Goal: Navigation & Orientation: Find specific page/section

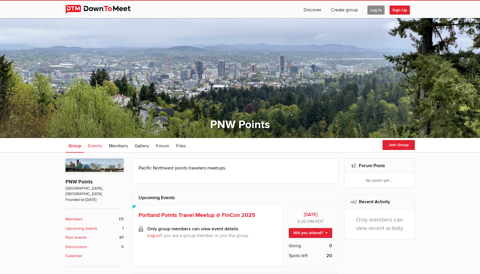
click at [91, 149] on link "Events" at bounding box center [95, 145] width 20 height 15
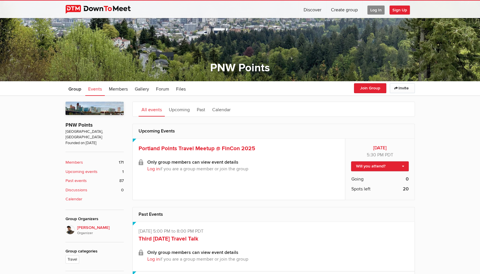
scroll to position [61, 0]
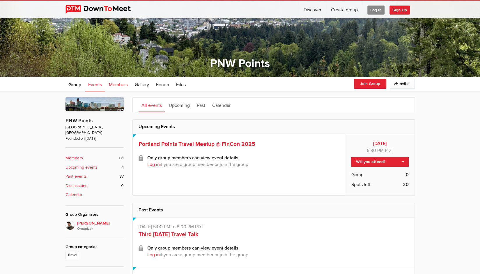
click at [117, 86] on span "Members" at bounding box center [118, 85] width 19 height 6
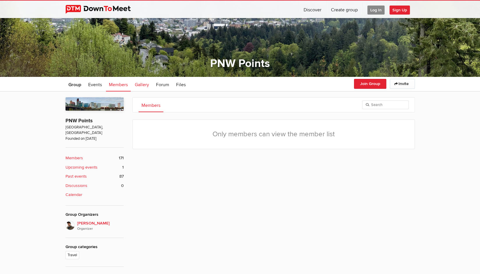
click at [144, 88] on link "Gallery" at bounding box center [142, 84] width 20 height 15
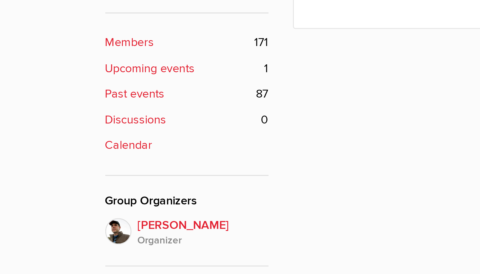
scroll to position [63, 0]
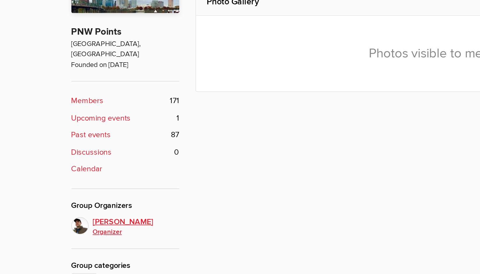
drag, startPoint x: 64, startPoint y: 209, endPoint x: 109, endPoint y: 213, distance: 45.6
click at [109, 213] on div "Photo Gallery Photos visible to members only About the Group PNW Points [GEOGRA…" at bounding box center [240, 202] width 480 height 225
click at [118, 218] on span "[PERSON_NAME] Organizer" at bounding box center [100, 224] width 47 height 12
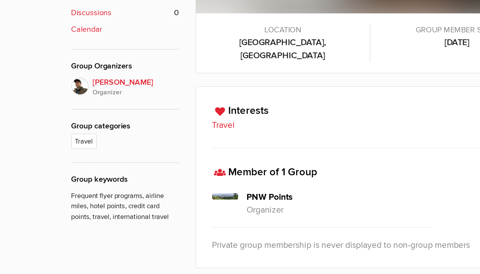
click at [111, 161] on div "Group categories Travel" at bounding box center [94, 172] width 58 height 23
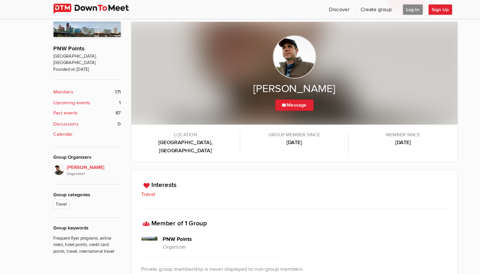
drag, startPoint x: 239, startPoint y: 78, endPoint x: 309, endPoint y: 79, distance: 69.9
click at [309, 79] on h2 "[PERSON_NAME]" at bounding box center [273, 78] width 258 height 12
copy h2 "[PERSON_NAME]"
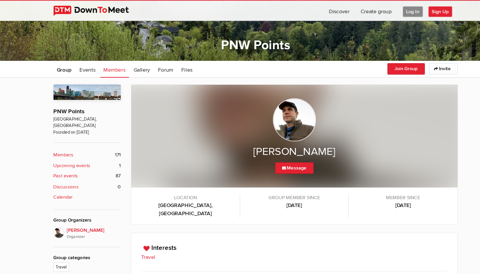
scroll to position [85, 0]
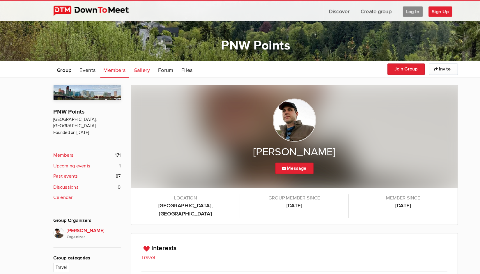
click at [144, 60] on span "Gallery" at bounding box center [142, 61] width 14 height 6
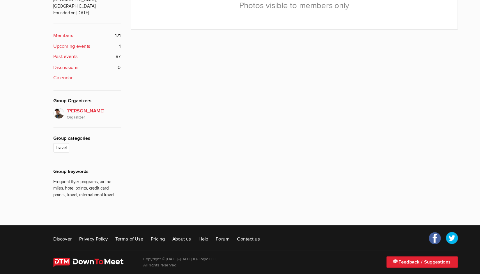
scroll to position [152, 0]
click at [176, 240] on link "About us" at bounding box center [176, 243] width 16 height 6
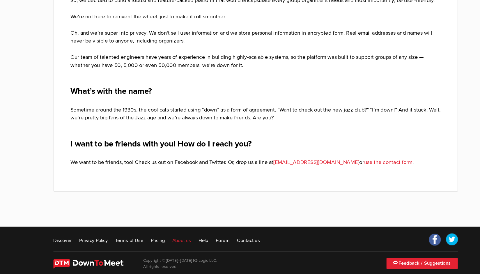
scroll to position [178, 0]
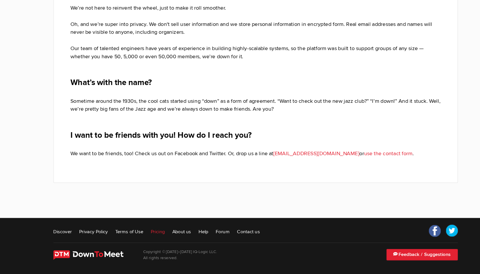
click at [157, 238] on link "Pricing" at bounding box center [156, 237] width 12 height 6
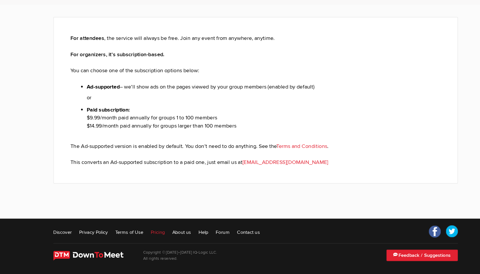
scroll to position [47, 0]
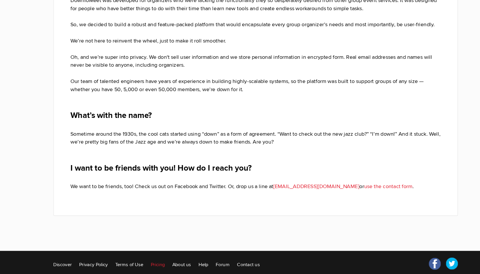
scroll to position [178, 0]
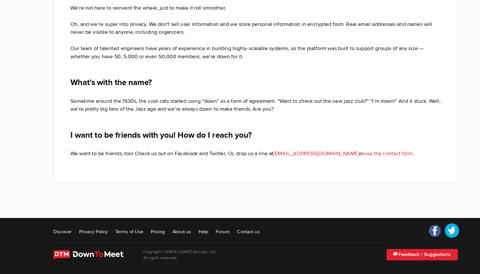
click at [415, 238] on link "Twitter" at bounding box center [409, 236] width 15 height 15
